Goal: Find specific page/section: Find specific page/section

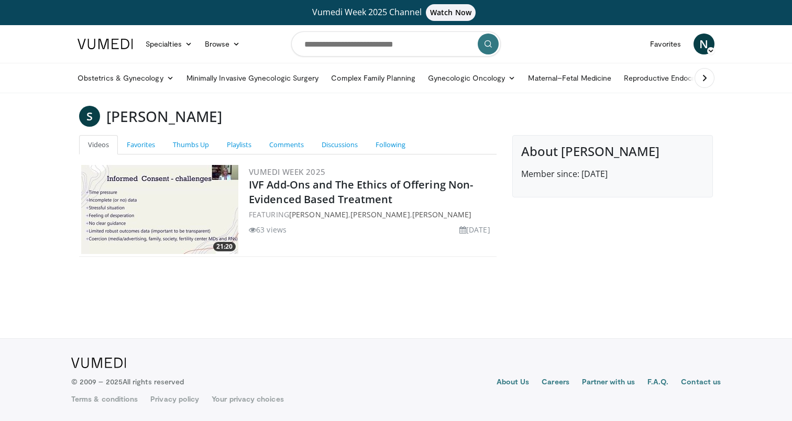
click at [164, 117] on h3 "Sigal Klipstein" at bounding box center [164, 116] width 116 height 21
click at [140, 143] on link "Favorites" at bounding box center [141, 144] width 46 height 19
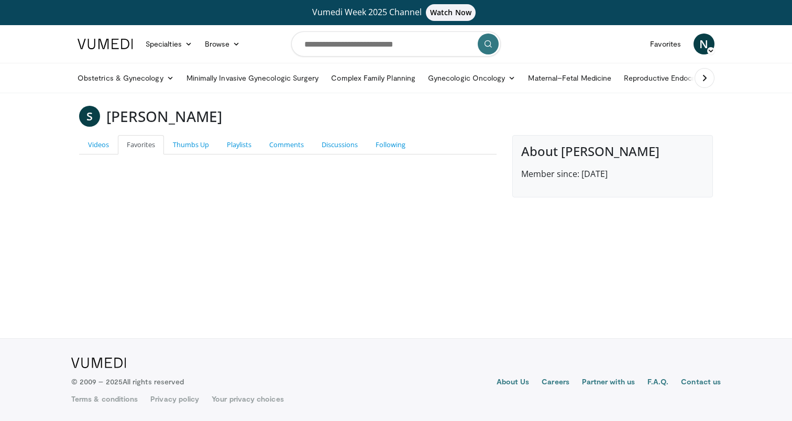
click at [708, 81] on icon at bounding box center [705, 78] width 10 height 10
click at [563, 77] on link "[MEDICAL_DATA] & Reconstructive Pelvic Surgery" at bounding box center [654, 78] width 182 height 21
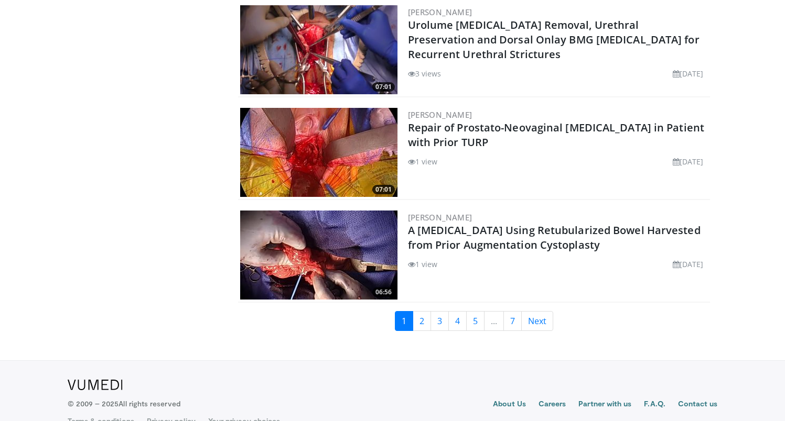
scroll to position [2420, 0]
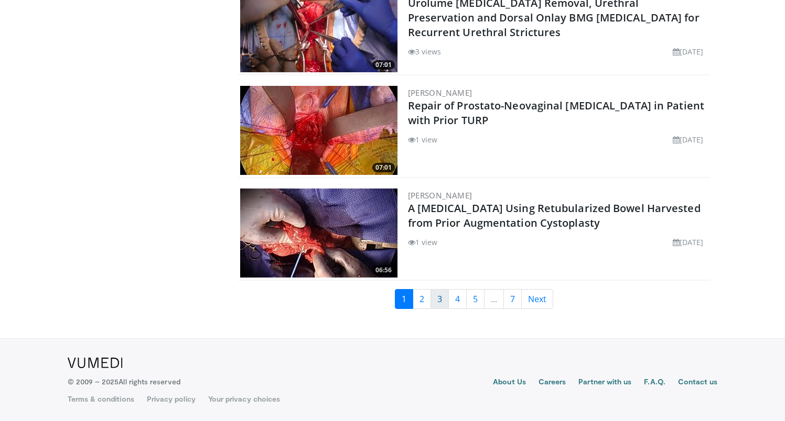
click at [433, 305] on link "3" at bounding box center [439, 299] width 18 height 20
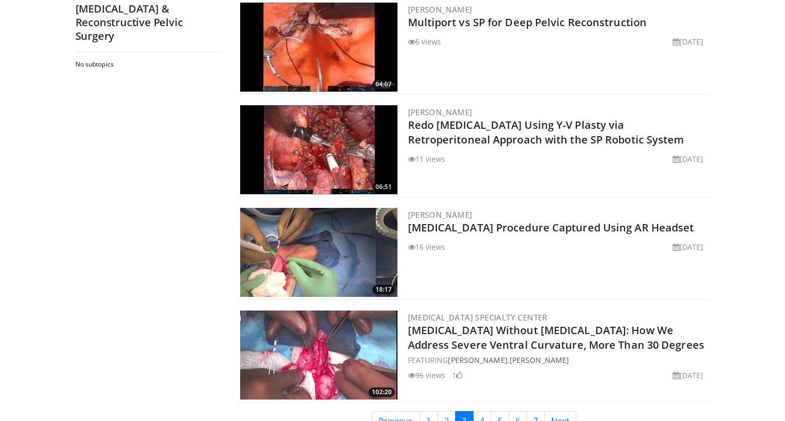
scroll to position [2420, 0]
